Goal: Obtain resource: Download file/media

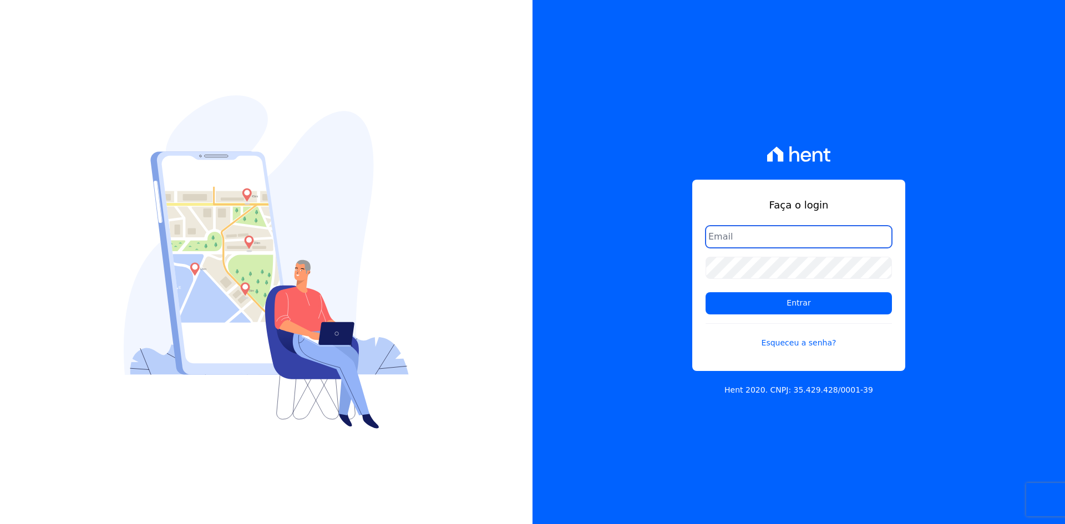
click at [726, 227] on input "email" at bounding box center [799, 237] width 186 height 22
type input "[PERSON_NAME][EMAIL_ADDRESS][DOMAIN_NAME]"
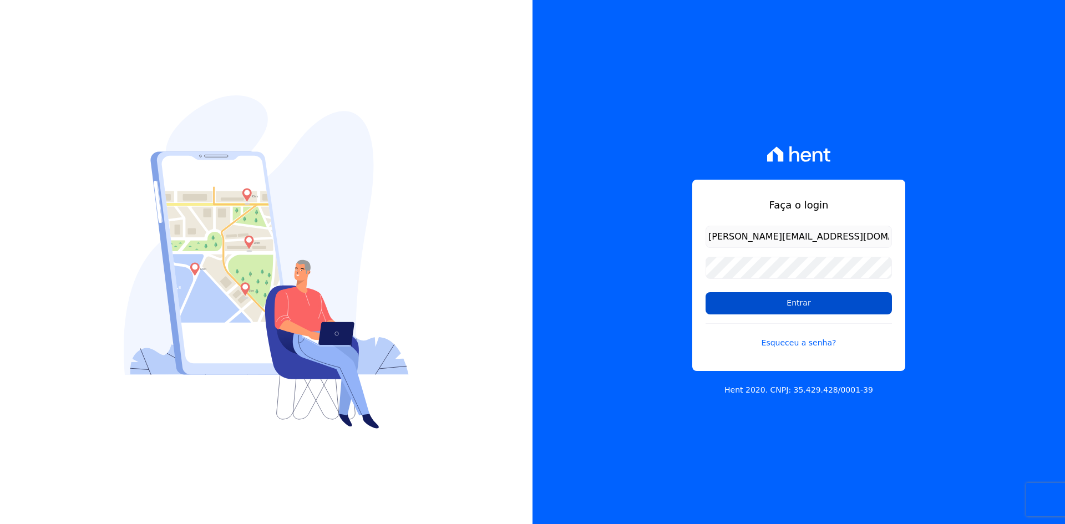
click at [778, 307] on input "Entrar" at bounding box center [799, 303] width 186 height 22
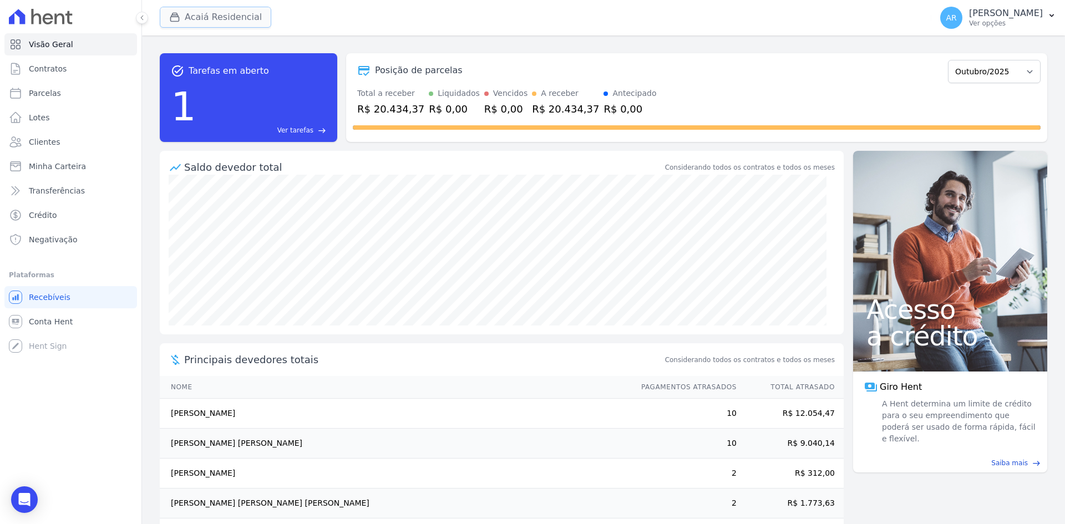
click at [203, 19] on button "Acaiá Residencial" at bounding box center [216, 17] width 112 height 21
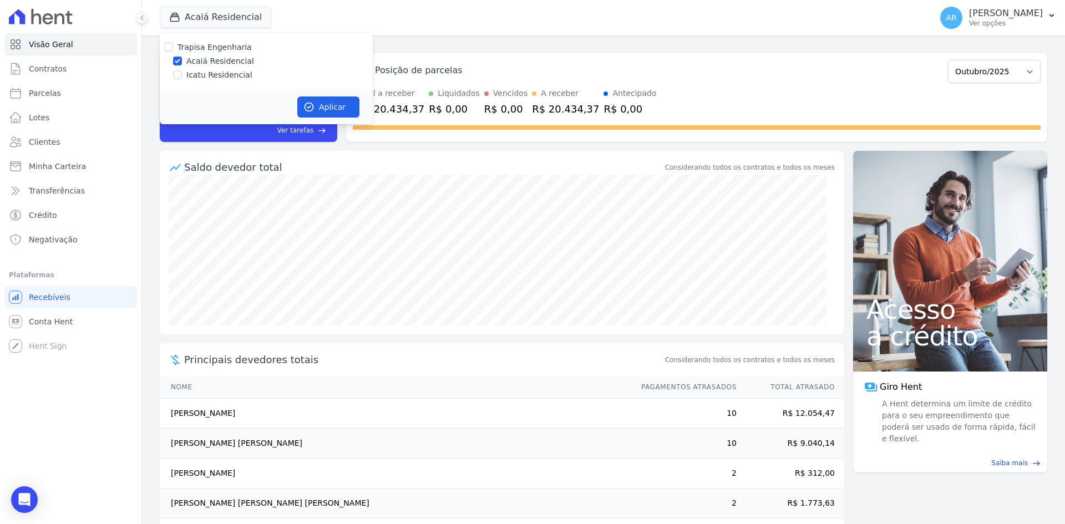
click at [195, 75] on label "Icatu Residencial" at bounding box center [219, 75] width 66 height 12
click at [182, 75] on input "Icatu Residencial" at bounding box center [177, 74] width 9 height 9
checkbox input "true"
click at [321, 112] on button "Aplicar" at bounding box center [328, 107] width 62 height 21
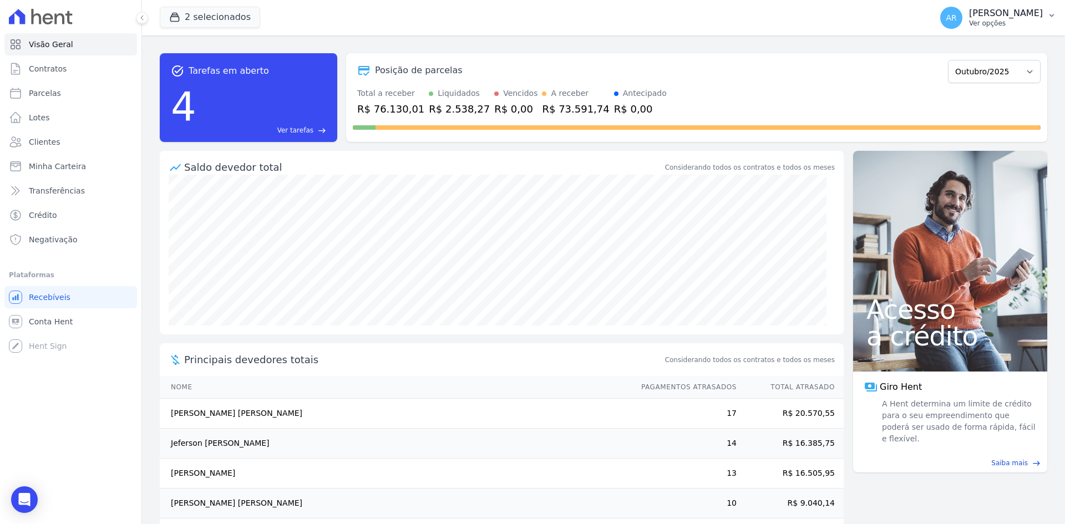
click at [969, 17] on p "Alexandre Rodrigues" at bounding box center [1006, 13] width 74 height 11
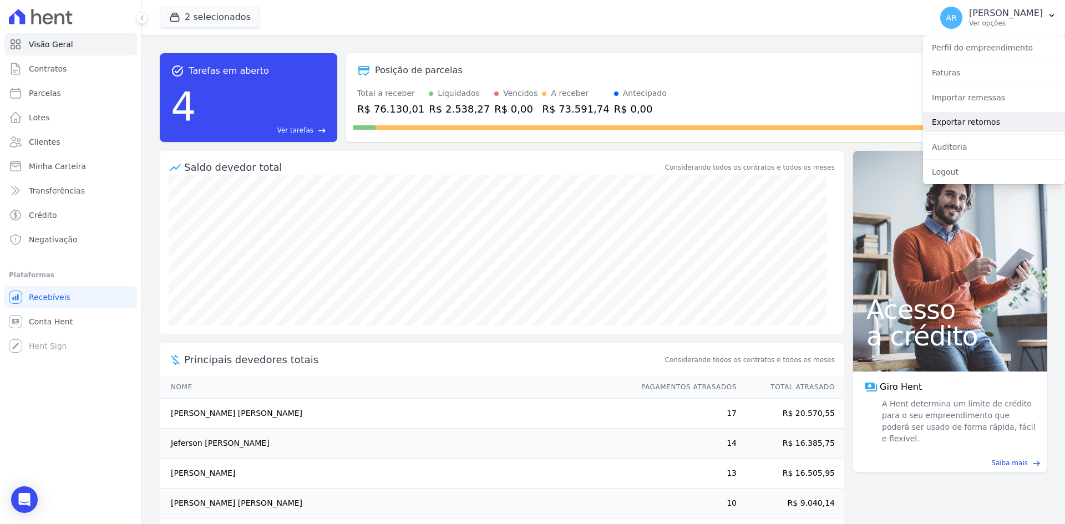
click at [949, 124] on link "Exportar retornos" at bounding box center [994, 122] width 142 height 20
